Goal: Complete application form

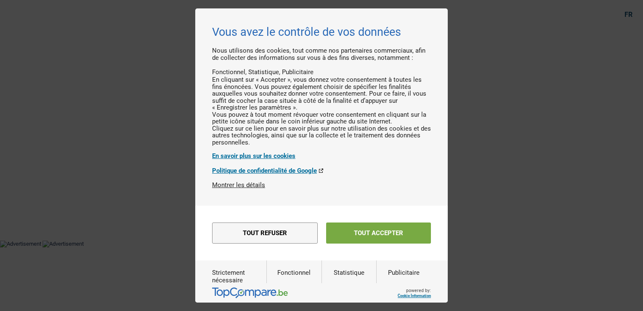
click at [389, 243] on button "Tout accepter" at bounding box center [378, 232] width 105 height 21
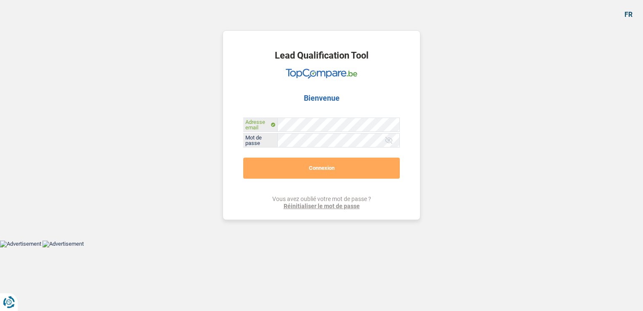
click at [267, 122] on div "Adresse email" at bounding box center [322, 124] width 156 height 13
click at [160, 137] on div "Lead Qualification Tool Bienvenue Adresse email Mot de passe Tous les champs so…" at bounding box center [322, 120] width 480 height 240
click at [224, 109] on div "Lead Qualification Tool Bienvenue Adresse email Mot de passe Tous les champs so…" at bounding box center [322, 124] width 198 height 189
click at [452, 149] on div "Lead Qualification Tool Bienvenue Adresse email Mot de passe Tous les champs so…" at bounding box center [322, 120] width 480 height 240
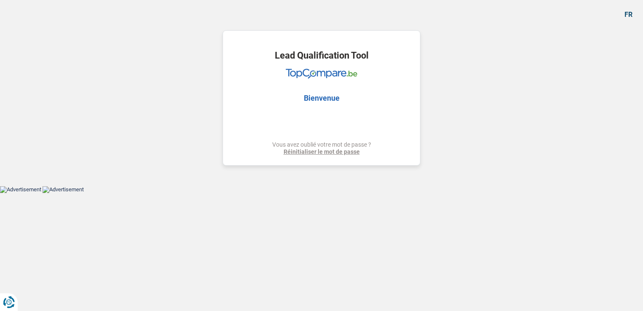
select select "car"
select select "60"
select select "car"
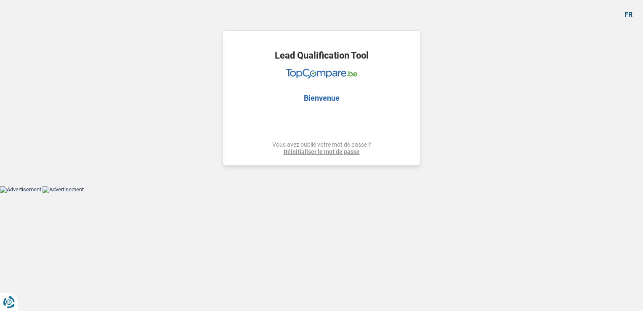
select select "yes"
select select "60"
select select "independent"
select select "netSalary"
select select "mealVouchers"
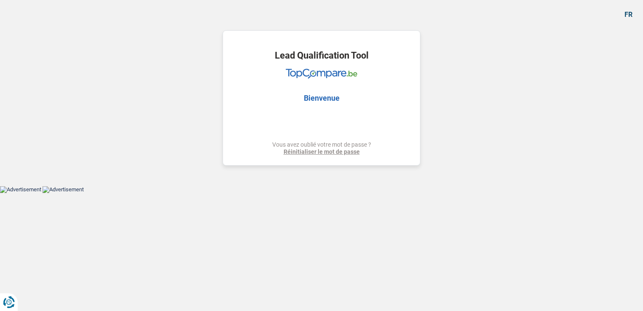
select select "rents"
select select "car"
select select "yes"
select select "60"
